Goal: Transaction & Acquisition: Register for event/course

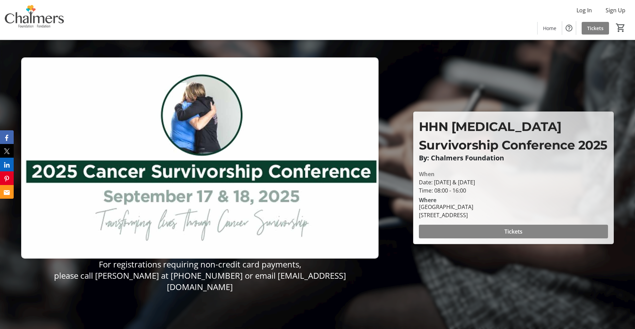
click at [496, 230] on span at bounding box center [513, 231] width 189 height 16
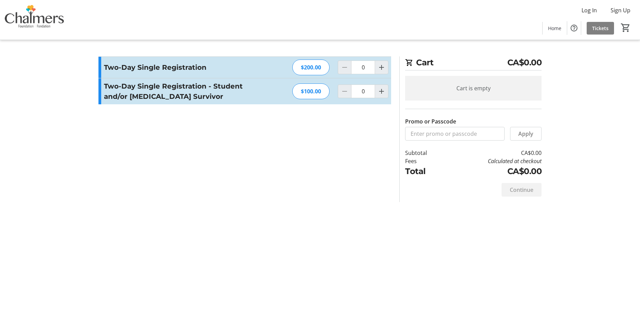
type input "1"
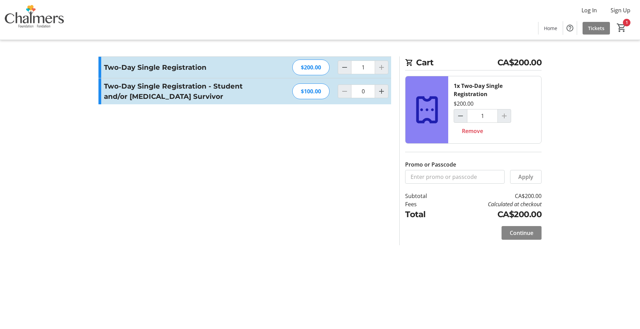
click at [536, 233] on span at bounding box center [521, 233] width 40 height 16
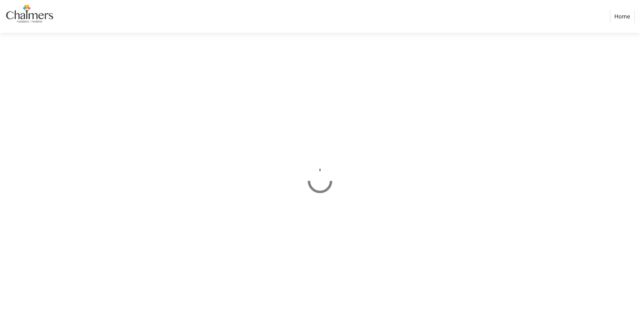
select select "CA"
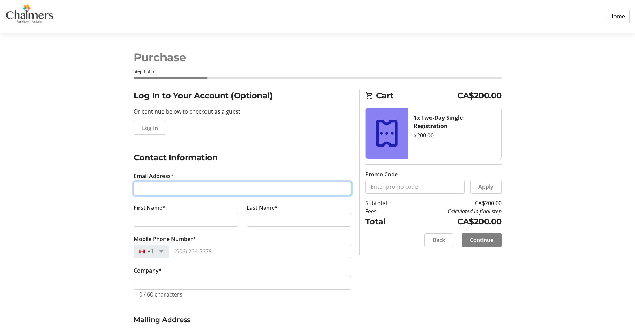
click at [166, 188] on input "Email Address*" at bounding box center [242, 188] width 217 height 14
type input "jolene.martin@vitalitenb.ca"
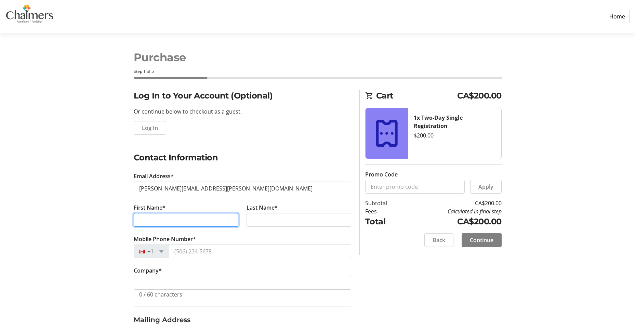
type input "Jolene"
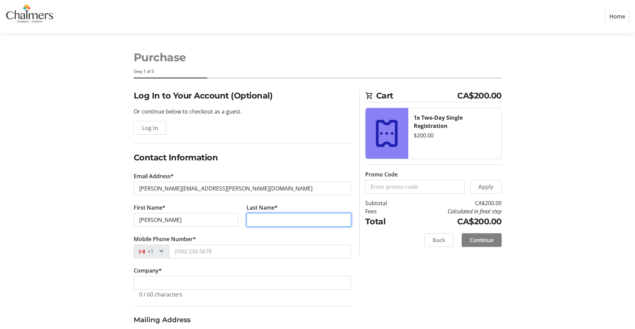
type input "Martin"
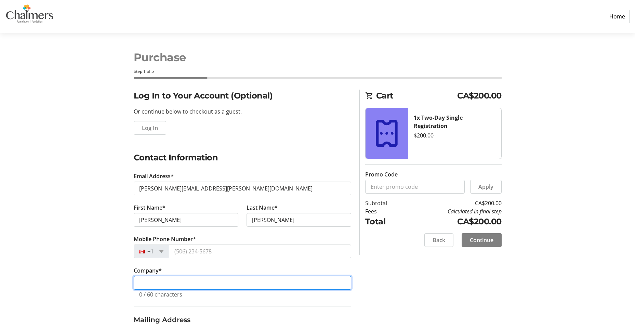
type input "Réseau de santé vitalite"
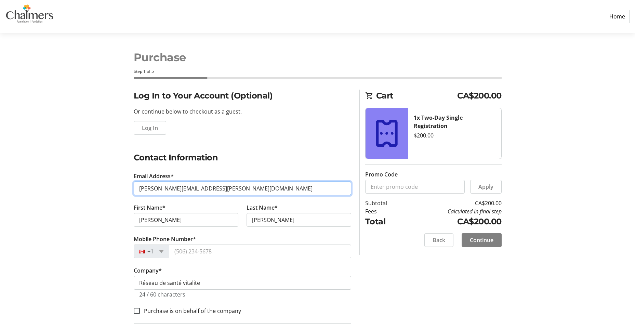
type input "jolene_m10@hotmail.com"
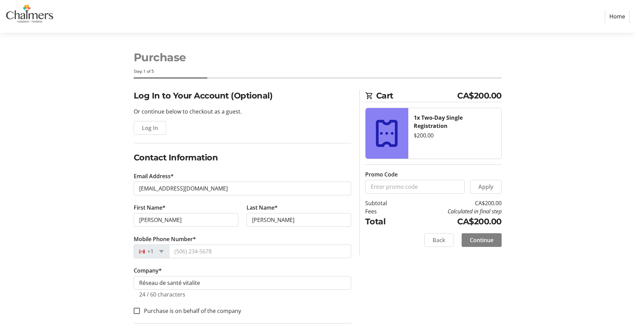
type input "73 allee des chenard"
type input "Caraquet"
select select "NB"
type input "E1W1A5"
click at [226, 252] on input "Mobile Phone Number*" at bounding box center [260, 251] width 182 height 14
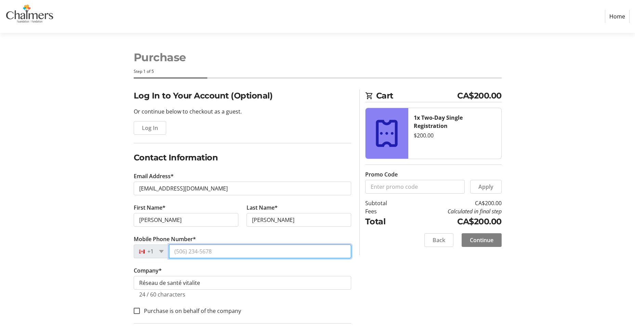
type input "(506) 726-2145"
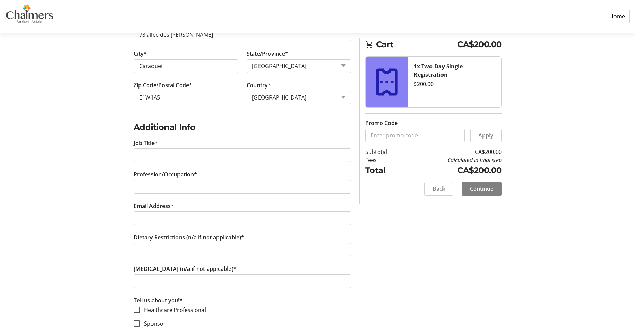
scroll to position [342, 0]
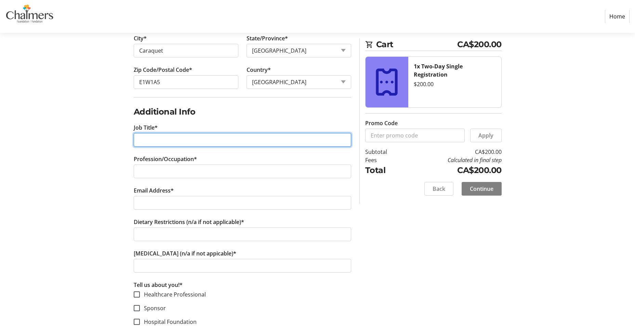
click at [158, 138] on input "Job Title*" at bounding box center [242, 140] width 217 height 14
type input "Oncology nurse navigator"
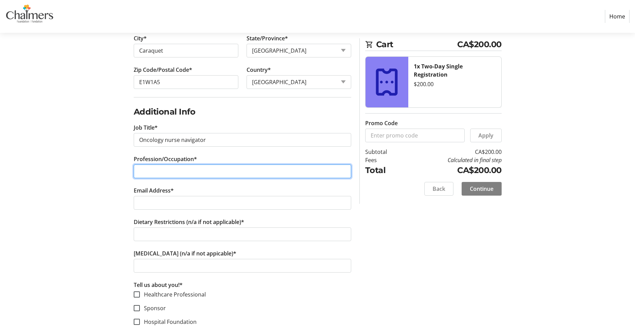
click at [194, 174] on input "Profession/Occupation*" at bounding box center [242, 171] width 217 height 14
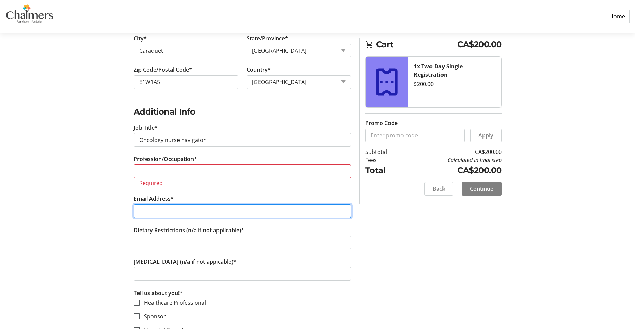
click at [180, 201] on tr-form-field "Email Address*" at bounding box center [242, 209] width 217 height 31
type input "jolene_m10@hotmail.com"
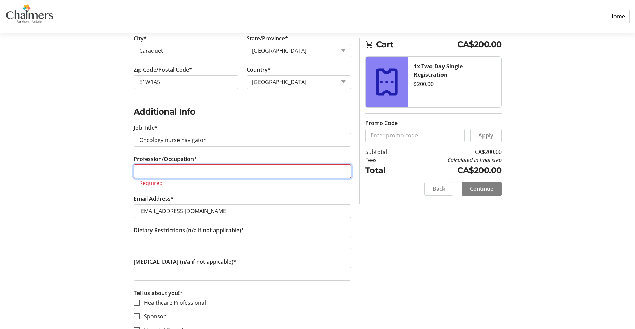
click at [175, 176] on input "Profession/Occupation*" at bounding box center [242, 171] width 217 height 14
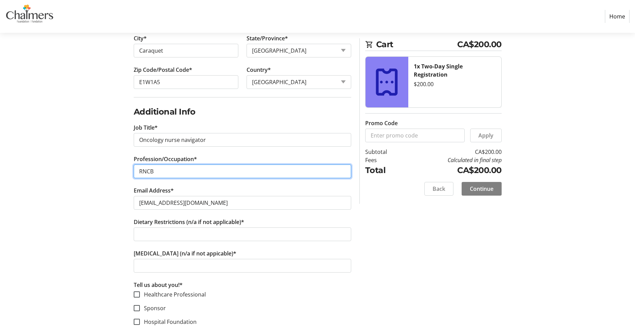
click at [138, 173] on input "RNCB" at bounding box center [242, 171] width 217 height 14
click at [163, 168] on input "Infirmiere pivot oncologie , zone 6 RNCB" at bounding box center [242, 171] width 217 height 14
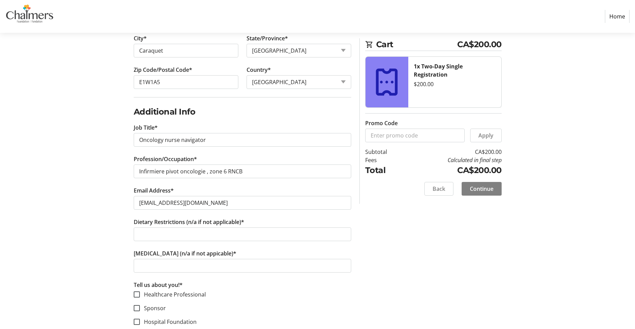
drag, startPoint x: 158, startPoint y: 169, endPoint x: 148, endPoint y: 184, distance: 18.0
click at [148, 185] on tr-form-field "Profession/Occupation* Infirmiere pivot oncologie , zone 6 RNCB" at bounding box center [242, 170] width 217 height 31
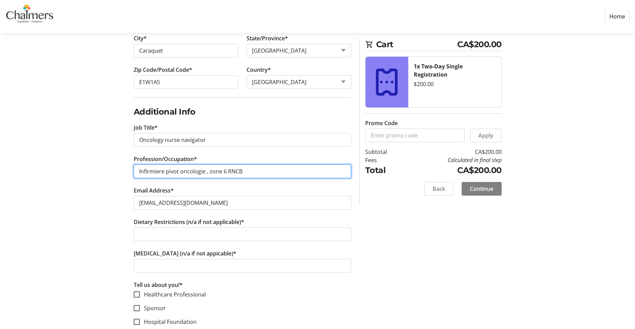
click at [149, 172] on input "Infirmiere pivot oncologie , zone 6 RNCB" at bounding box center [242, 171] width 217 height 14
click at [150, 172] on input "Infirmiere pivot oncologie , zone 6 RNCB" at bounding box center [242, 171] width 217 height 14
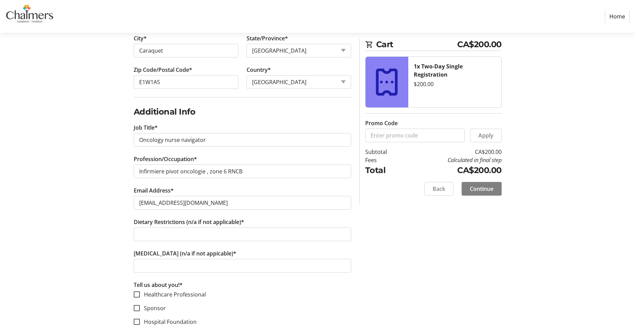
click at [239, 191] on tr-form-field "Email Address* jolene_m10@hotmail.com" at bounding box center [242, 201] width 217 height 31
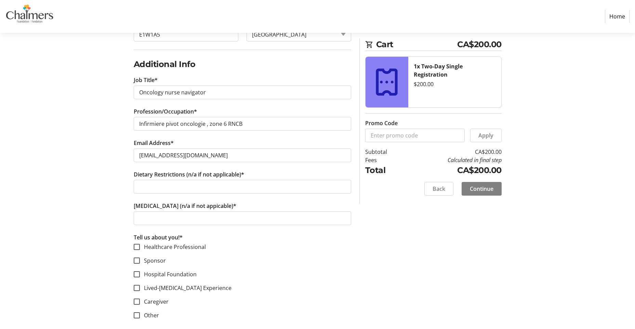
scroll to position [396, 0]
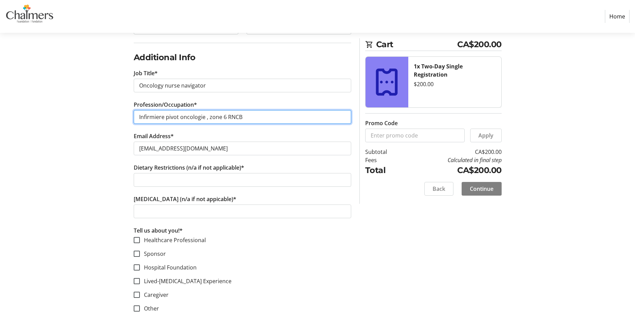
click at [224, 118] on input "Infirmiere pivot oncologie , zone 6 RNCB" at bounding box center [242, 117] width 217 height 14
type input "Infirmiere pivot oncologie , RNCB"
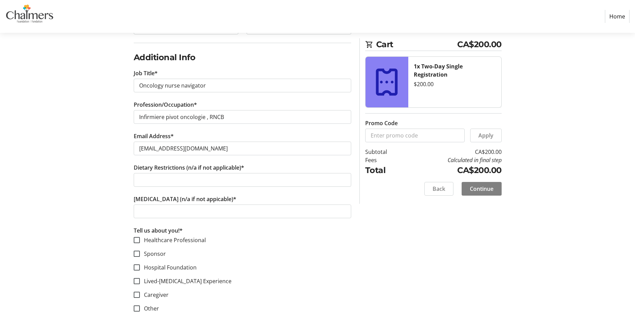
click at [224, 135] on tr-form-field "Email Address* jolene_m10@hotmail.com" at bounding box center [242, 147] width 217 height 31
click at [261, 196] on tr-form-field "Allergies (n/a if not appicable)*" at bounding box center [242, 210] width 217 height 31
click at [203, 181] on input "Dietary Restrictions (n/a if not applicable)*" at bounding box center [242, 180] width 217 height 14
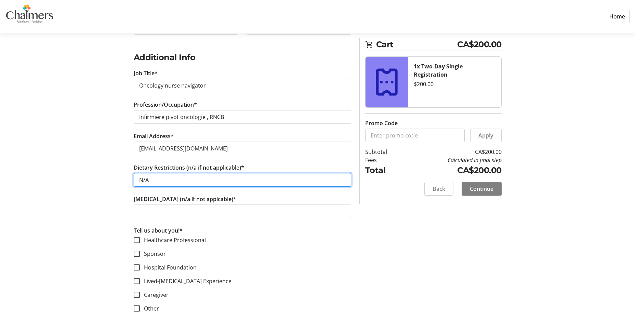
type input "N/A"
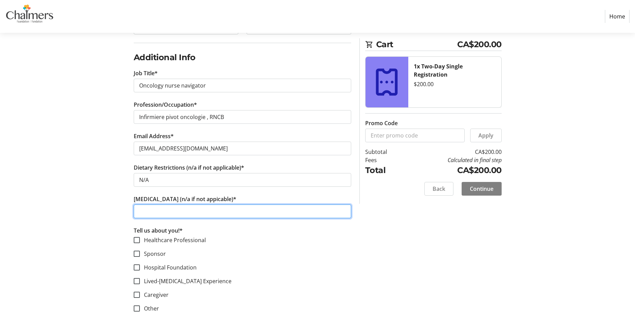
click at [161, 211] on input "Allergies (n/a if not appicable)*" at bounding box center [242, 211] width 217 height 14
type input "N/A"
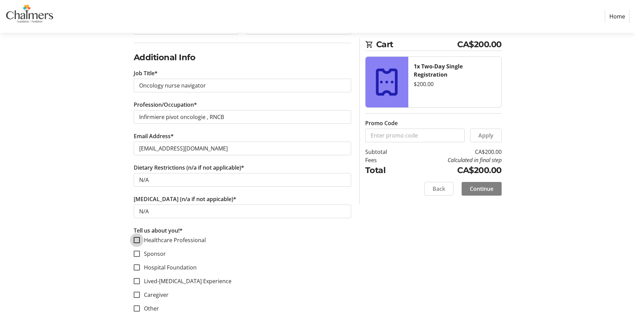
click at [135, 241] on input "Healthcare Professional" at bounding box center [137, 240] width 6 height 6
checkbox input "true"
click at [409, 251] on div "Log In to Your Account (Optional) Or continue below to checkout as a guest. Log…" at bounding box center [317, 10] width 451 height 635
click at [481, 185] on span "Continue" at bounding box center [482, 189] width 24 height 8
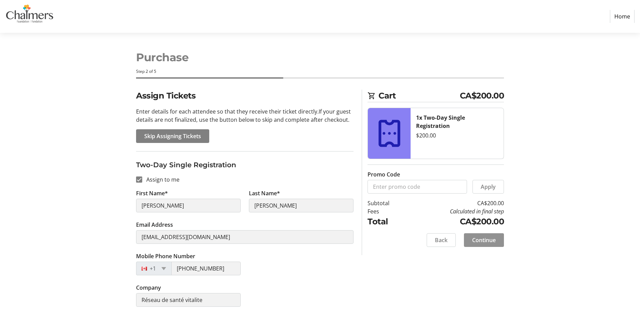
click at [474, 243] on span "Continue" at bounding box center [484, 240] width 24 height 8
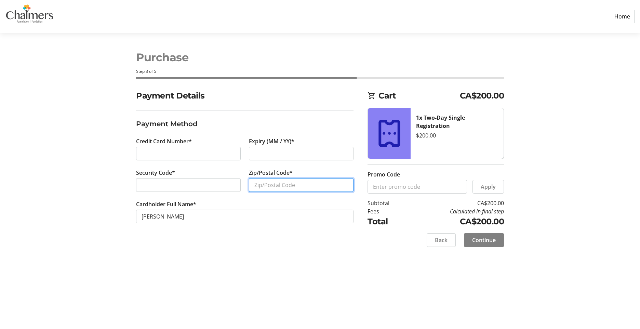
click at [297, 185] on input "Zip/Postal Code*" at bounding box center [301, 185] width 105 height 14
type input "E1W1A5"
click at [338, 238] on section "Payment Details Payment Method Credit Card Number* Expiry (MM / YY)* Security C…" at bounding box center [244, 165] width 217 height 150
click at [500, 241] on span at bounding box center [484, 240] width 40 height 16
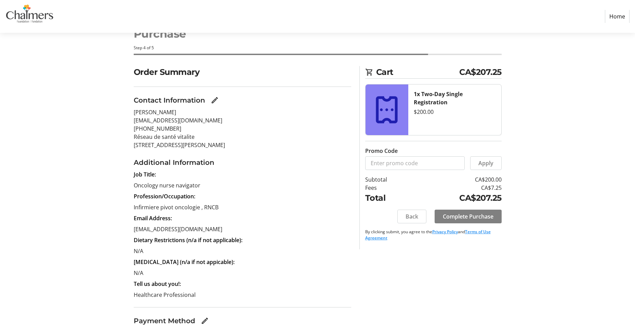
scroll to position [67, 0]
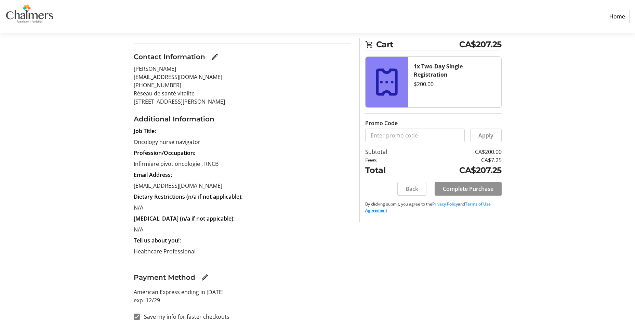
click at [463, 188] on span "Complete Purchase" at bounding box center [468, 189] width 51 height 8
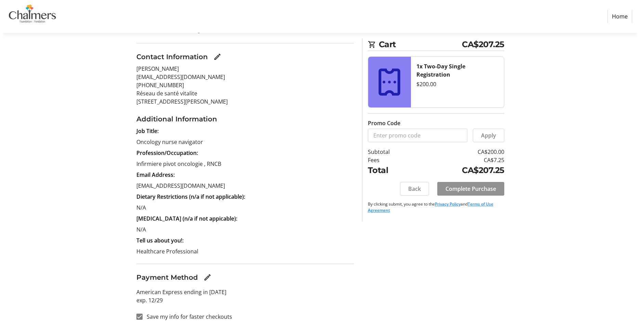
scroll to position [0, 0]
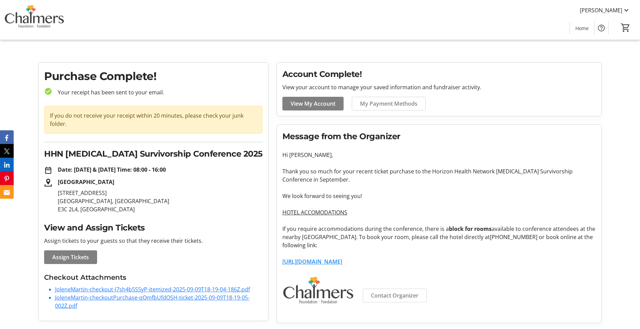
click at [158, 298] on link "JoleneMartin-checkoutPurchase-qQmfbUfdOSH-ticket-2025-09-09T18-19-05-002Z.pdf" at bounding box center [152, 302] width 194 height 16
click at [228, 205] on p "31 Kingswood Way Hanwell, NB E3C 2L4, CA" at bounding box center [160, 201] width 205 height 25
click at [336, 262] on link "Https://www.choicehotels.com/reservations/groups/DS68C7" at bounding box center [312, 262] width 60 height 8
click at [342, 261] on link "Https://www.choicehotels.com/reservations/groups/DS68C7" at bounding box center [312, 262] width 60 height 8
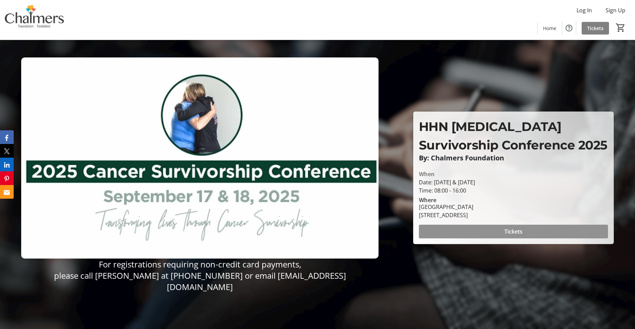
click at [538, 232] on span at bounding box center [513, 231] width 189 height 16
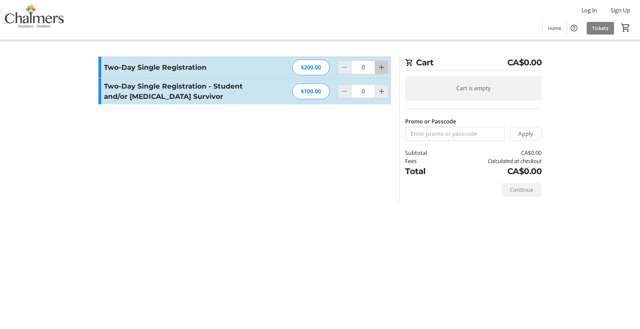
click at [382, 66] on mat-icon "Increment by one" at bounding box center [381, 67] width 8 height 8
type input "1"
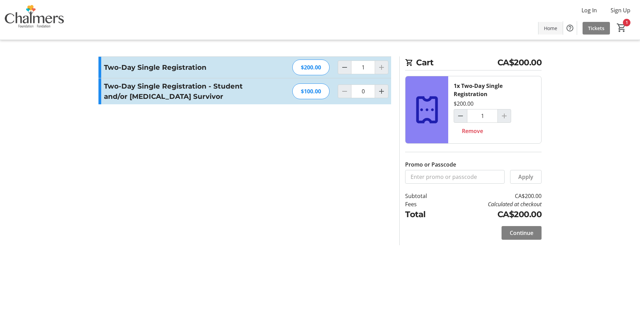
click at [550, 30] on span "Home" at bounding box center [550, 28] width 13 height 7
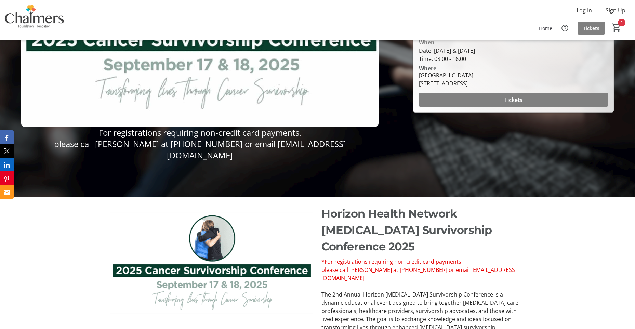
scroll to position [43, 0]
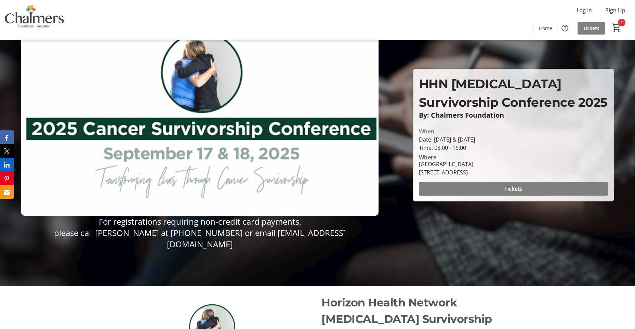
click at [34, 16] on img at bounding box center [34, 20] width 61 height 34
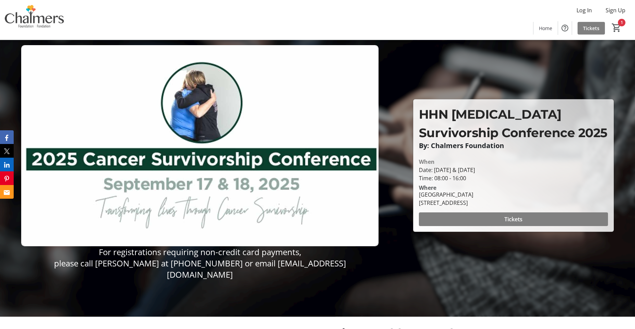
scroll to position [0, 0]
